Goal: Download file/media

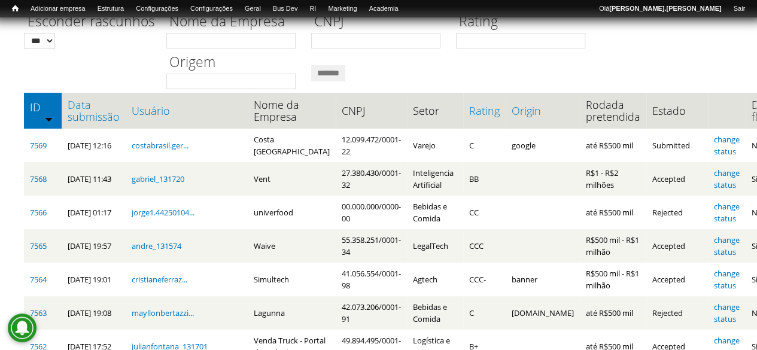
scroll to position [120, 0]
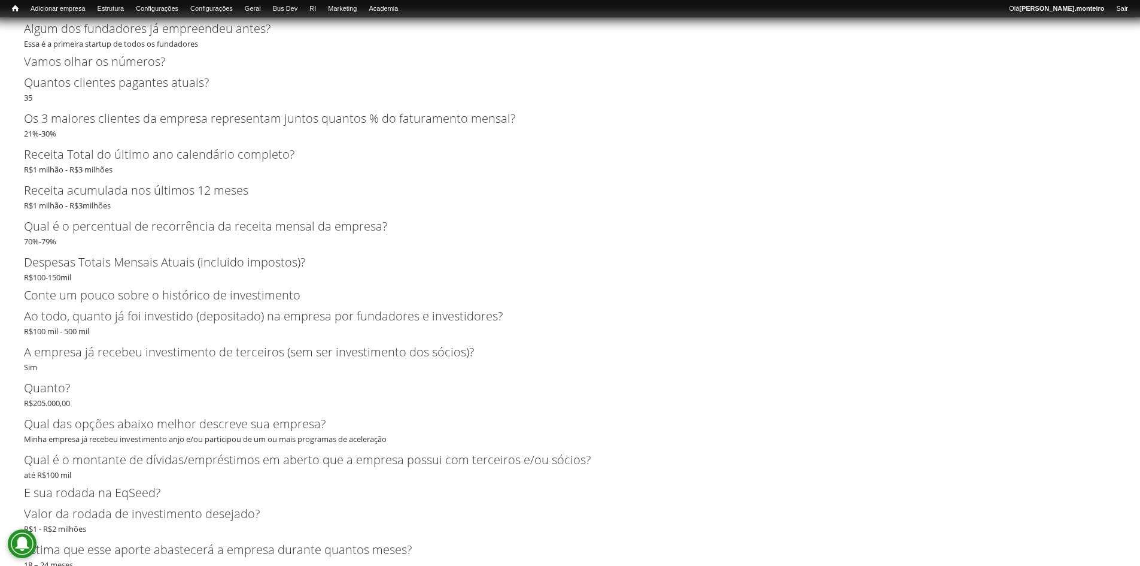
scroll to position [2694, 0]
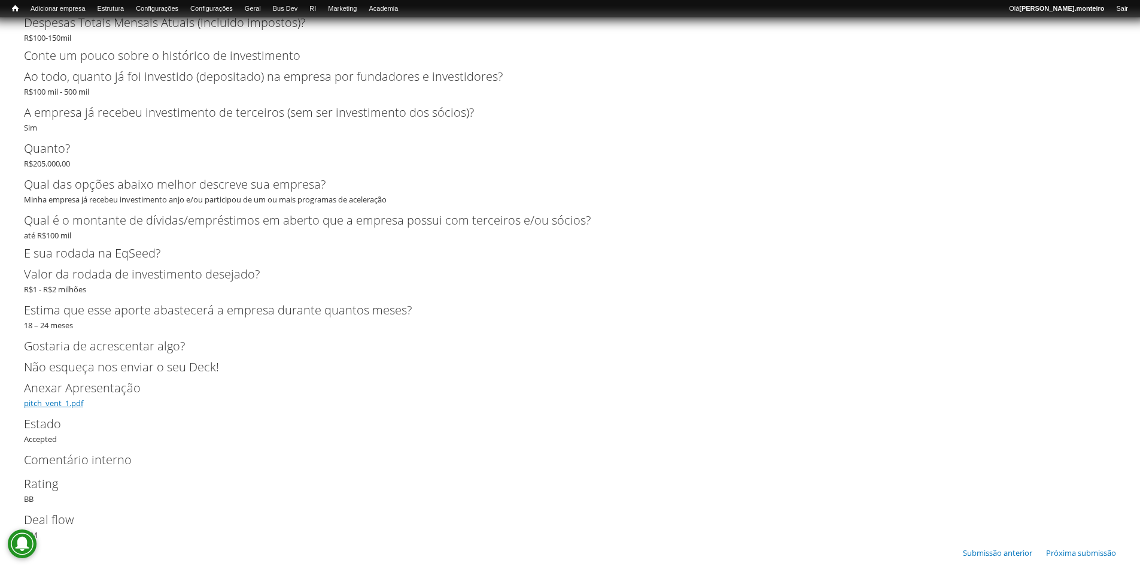
click at [69, 350] on link "pitch_vent_1.pdf" at bounding box center [53, 402] width 59 height 11
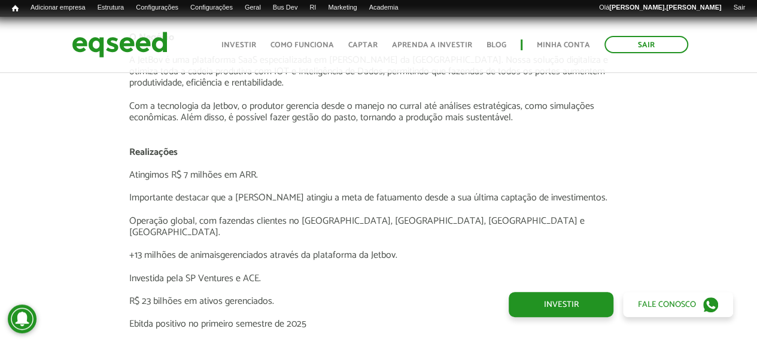
scroll to position [2070, 0]
